Goal: Find specific page/section: Find specific page/section

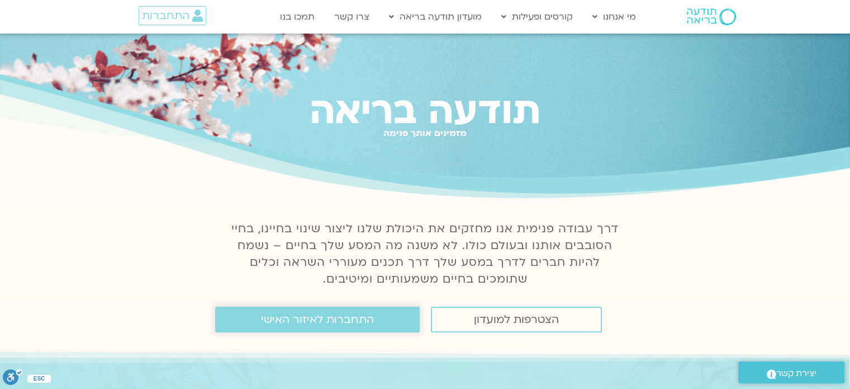
click at [391, 315] on link "התחברות לאיזור האישי" at bounding box center [317, 319] width 205 height 26
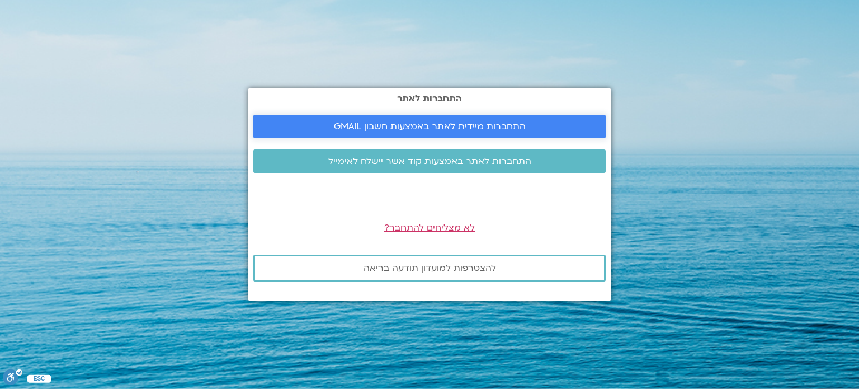
click at [468, 130] on span "התחברות מיידית לאתר באמצעות חשבון GMAIL" at bounding box center [430, 126] width 192 height 10
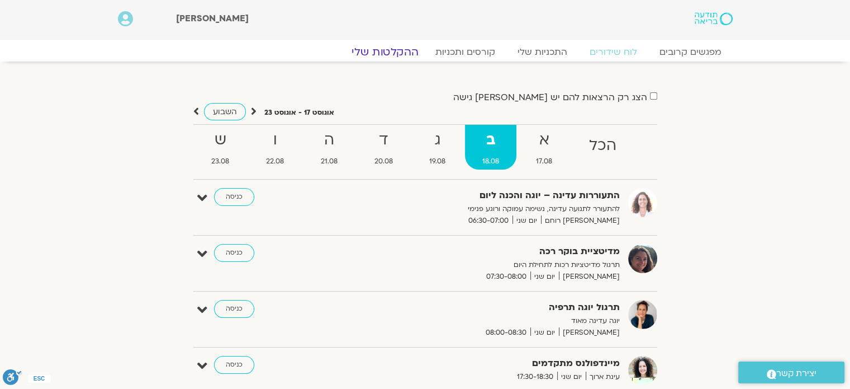
click at [405, 49] on link "ההקלטות שלי" at bounding box center [385, 51] width 94 height 13
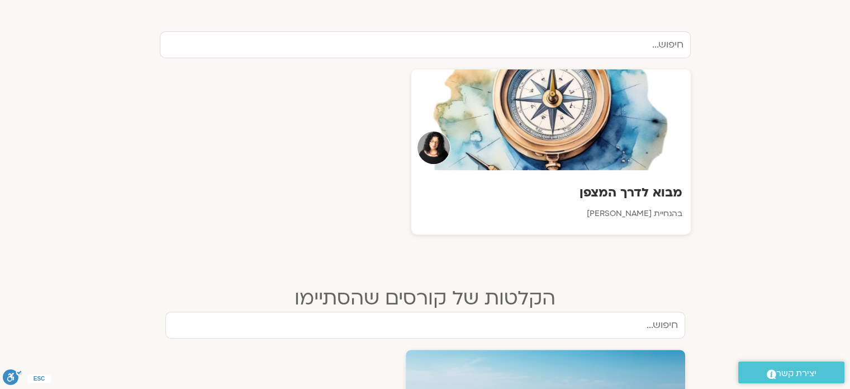
scroll to position [382, 0]
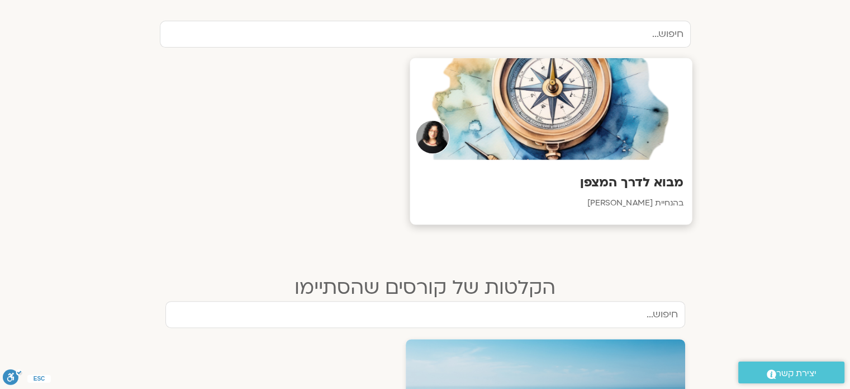
click at [595, 86] on div at bounding box center [551, 109] width 282 height 102
